Goal: Task Accomplishment & Management: Use online tool/utility

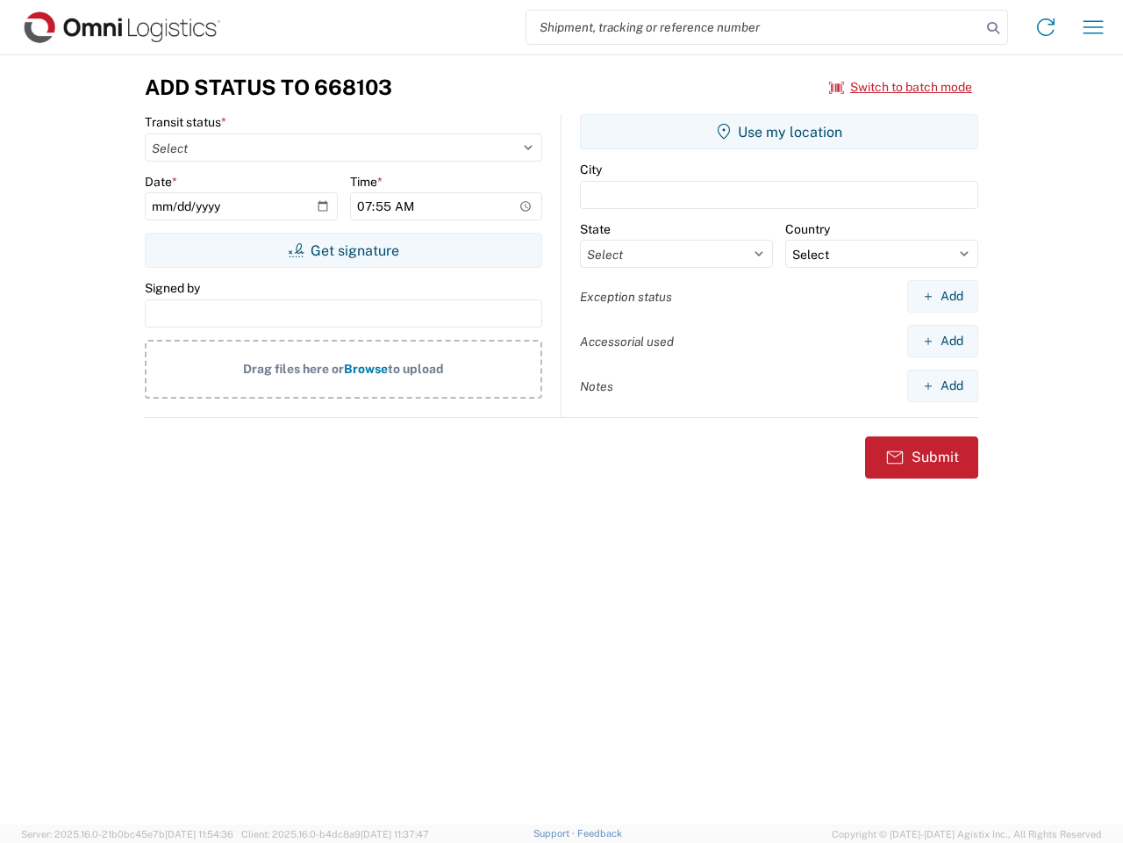
click at [754, 27] on input "search" at bounding box center [754, 27] width 455 height 33
click at [993, 28] on icon at bounding box center [993, 28] width 25 height 25
click at [1046, 27] on icon at bounding box center [1046, 27] width 28 height 28
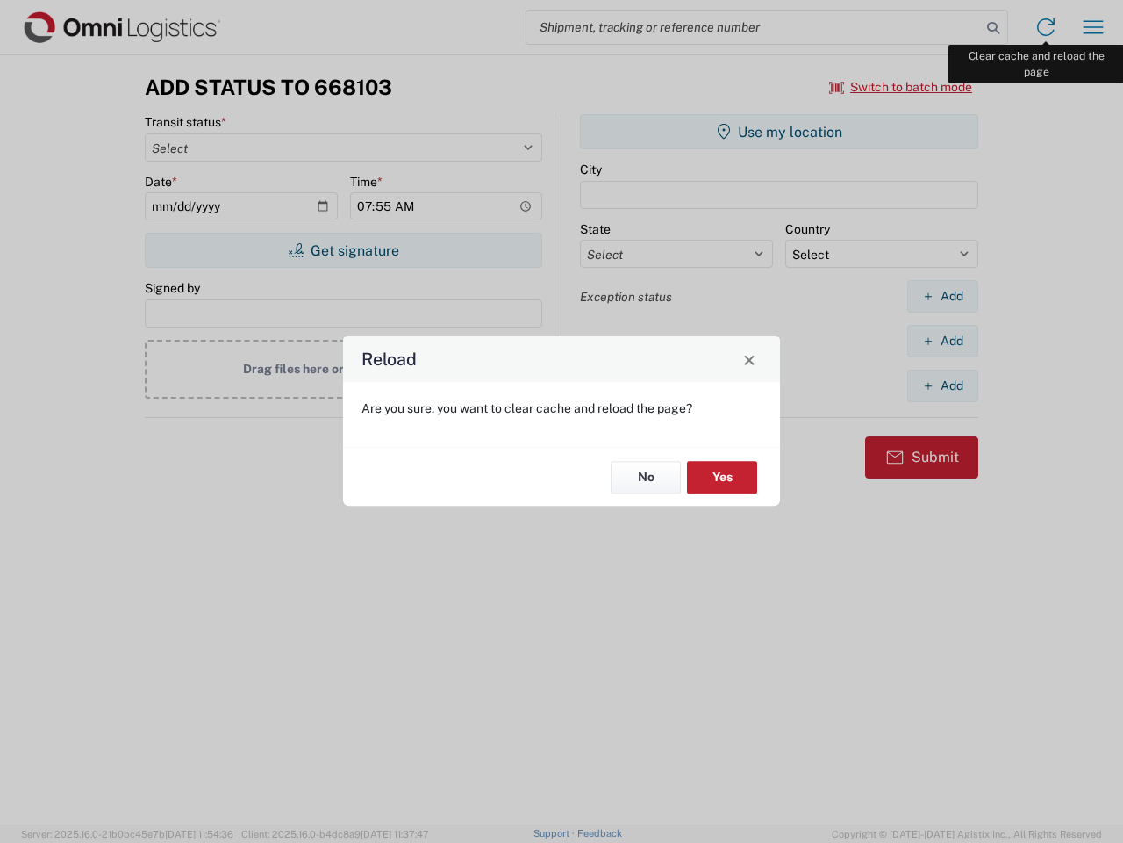
click at [1094, 27] on div "Reload Are you sure, you want to clear cache and reload the page? No Yes" at bounding box center [561, 421] width 1123 height 843
click at [901, 87] on div "Reload Are you sure, you want to clear cache and reload the page? No Yes" at bounding box center [561, 421] width 1123 height 843
click at [343, 250] on div "Reload Are you sure, you want to clear cache and reload the page? No Yes" at bounding box center [561, 421] width 1123 height 843
click at [779, 132] on div "Reload Are you sure, you want to clear cache and reload the page? No Yes" at bounding box center [561, 421] width 1123 height 843
click at [943, 296] on div "Reload Are you sure, you want to clear cache and reload the page? No Yes" at bounding box center [561, 421] width 1123 height 843
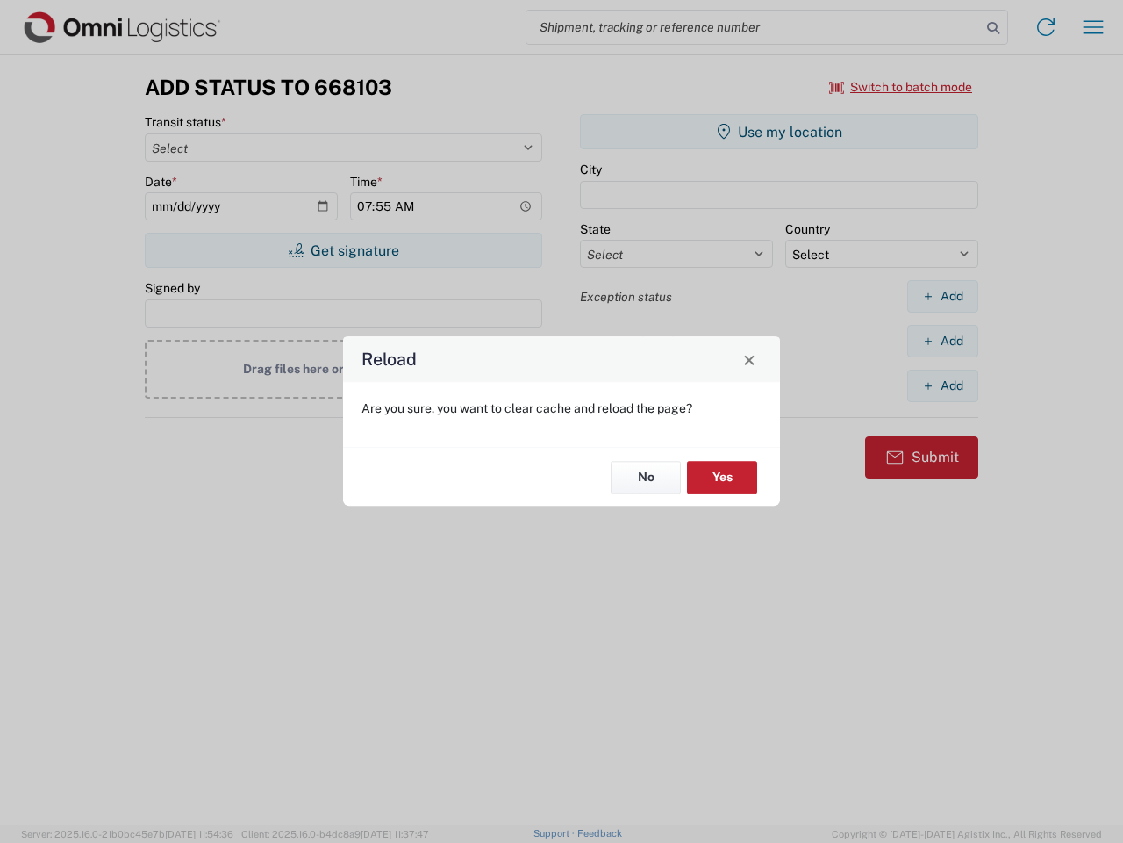
click at [943, 341] on div "Reload Are you sure, you want to clear cache and reload the page? No Yes" at bounding box center [561, 421] width 1123 height 843
click at [943, 385] on div "Reload Are you sure, you want to clear cache and reload the page? No Yes" at bounding box center [561, 421] width 1123 height 843
